Goal: Use online tool/utility: Utilize a website feature to perform a specific function

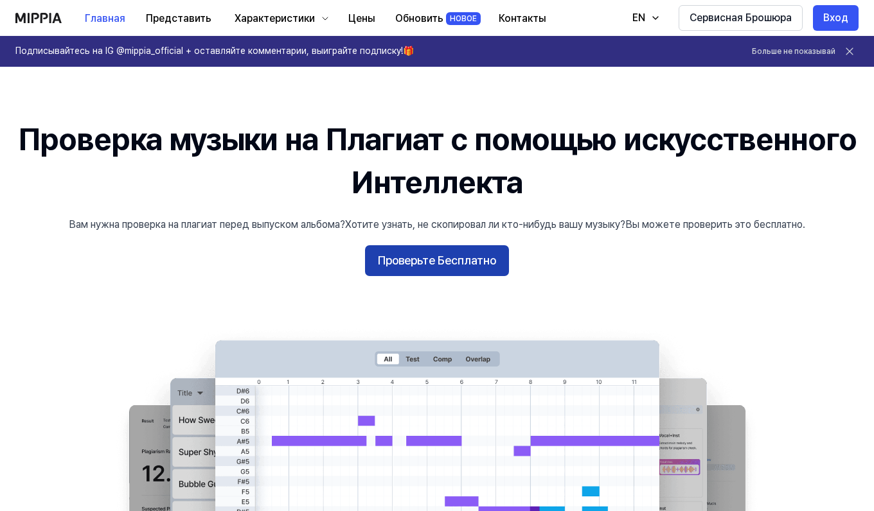
click at [428, 263] on ya-tr-span "Проверьте Бесплатно" at bounding box center [437, 261] width 118 height 19
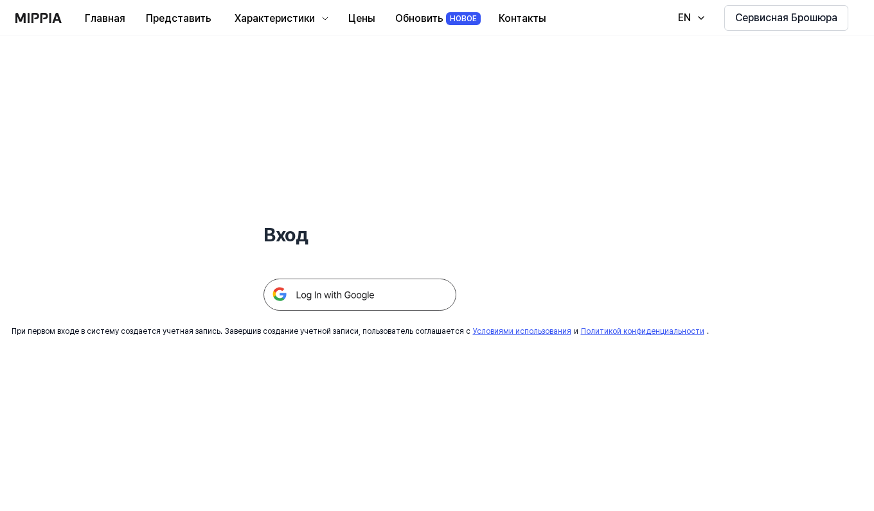
click at [322, 302] on img at bounding box center [359, 295] width 193 height 32
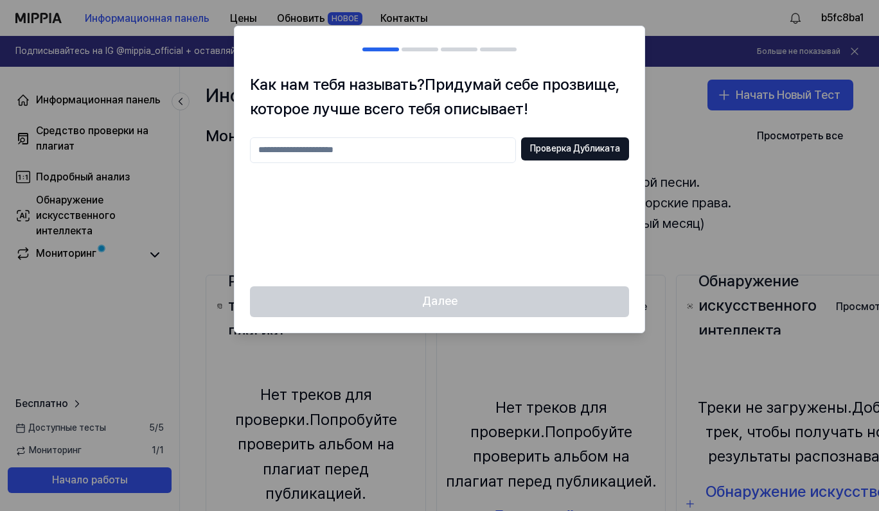
click at [424, 151] on input "text" at bounding box center [383, 150] width 266 height 26
type input "**********"
click at [422, 300] on div "Далее" at bounding box center [439, 309] width 410 height 46
click at [552, 146] on ya-tr-span "Проверка Дубликата" at bounding box center [575, 149] width 90 height 13
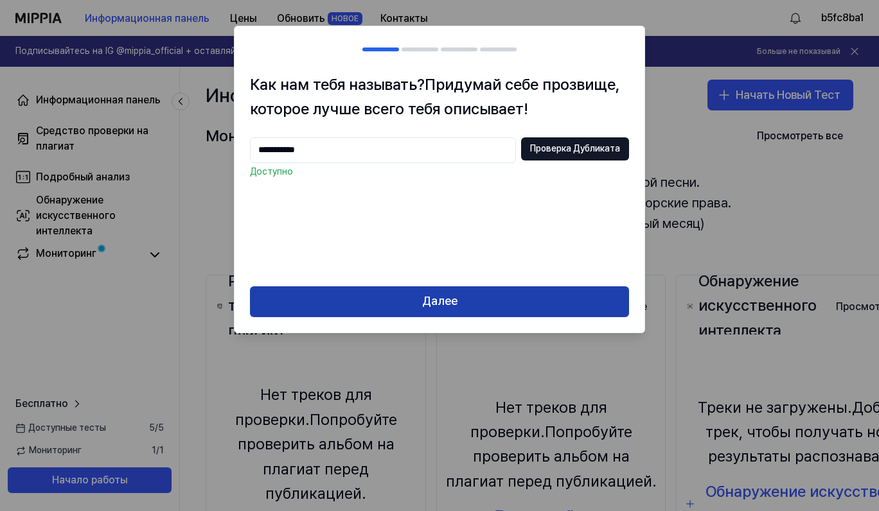
click at [462, 305] on button "Далее" at bounding box center [439, 301] width 379 height 31
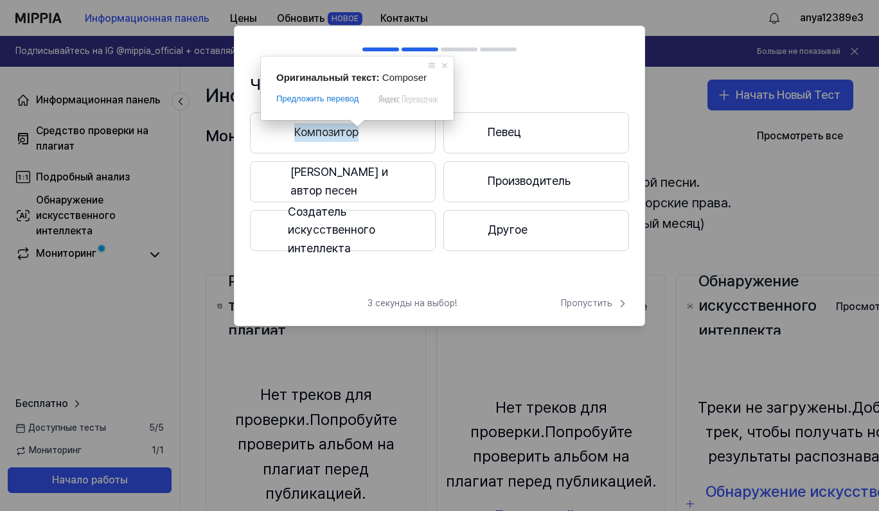
click at [470, 225] on div at bounding box center [469, 230] width 15 height 15
